Goal: Navigation & Orientation: Go to known website

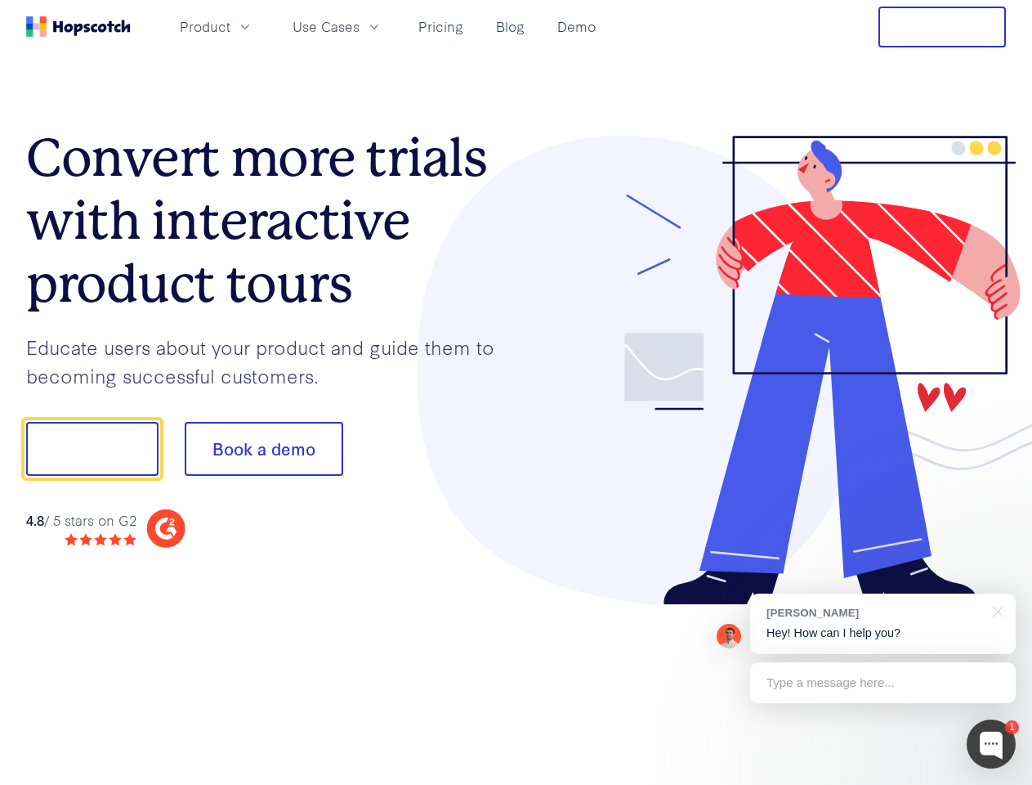
click at [516, 392] on div at bounding box center [761, 371] width 490 height 470
click at [230, 26] on span "Product" at bounding box center [205, 26] width 51 height 20
click at [360, 26] on span "Use Cases" at bounding box center [326, 26] width 67 height 20
click at [942, 27] on button "Free Trial" at bounding box center [941, 27] width 127 height 41
click at [92, 449] on button "Show me!" at bounding box center [92, 449] width 132 height 54
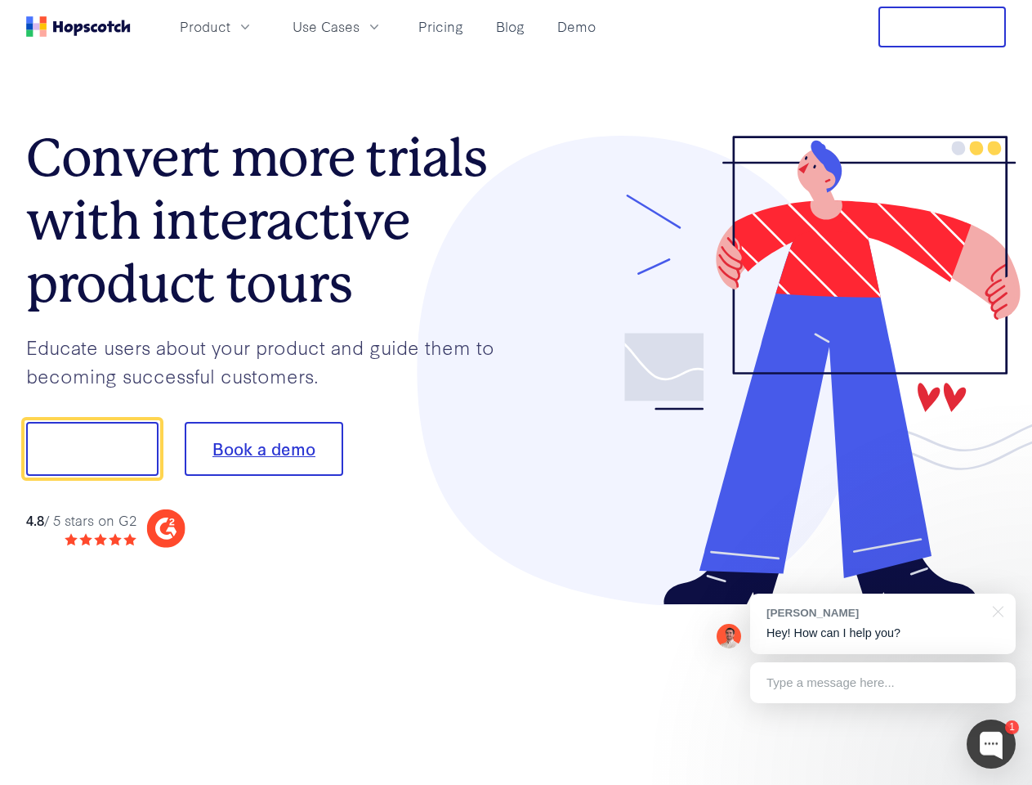
click at [263, 449] on button "Book a demo" at bounding box center [264, 449] width 159 height 54
click at [991, 744] on div at bounding box center [991, 743] width 49 height 49
click at [883, 624] on div "[PERSON_NAME] Hey! How can I help you?" at bounding box center [883, 623] width 266 height 60
click at [995, 610] on div at bounding box center [862, 556] width 306 height 326
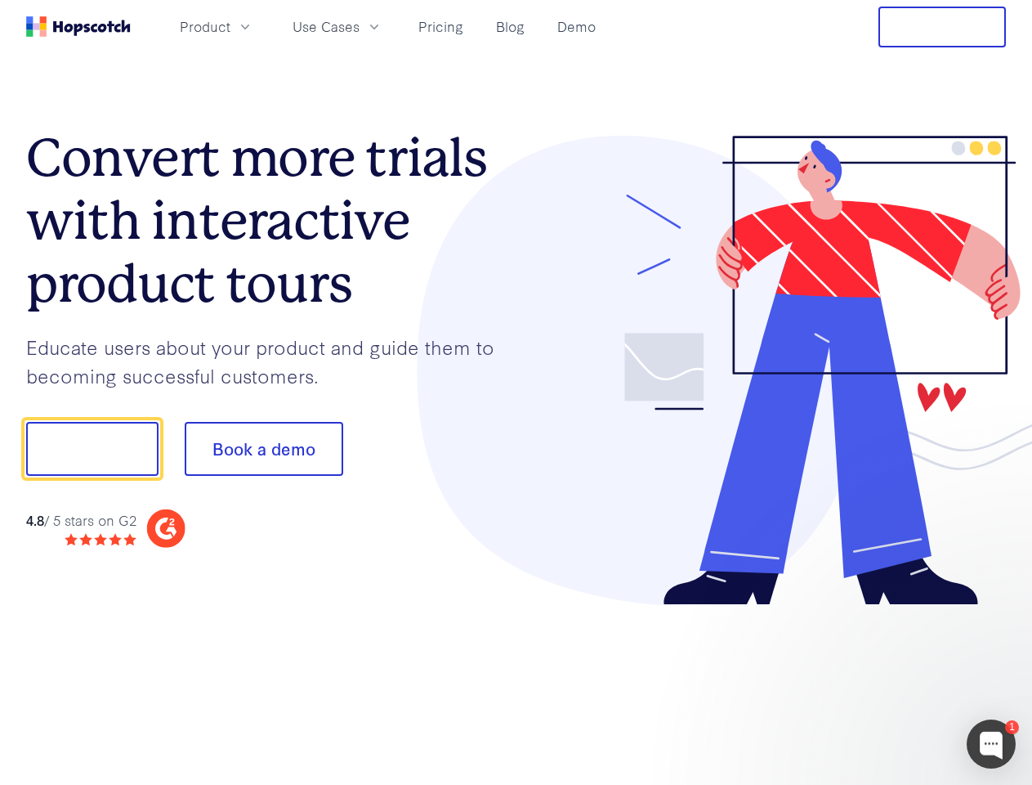
click at [883, 682] on div at bounding box center [862, 556] width 306 height 326
